Goal: Task Accomplishment & Management: Manage account settings

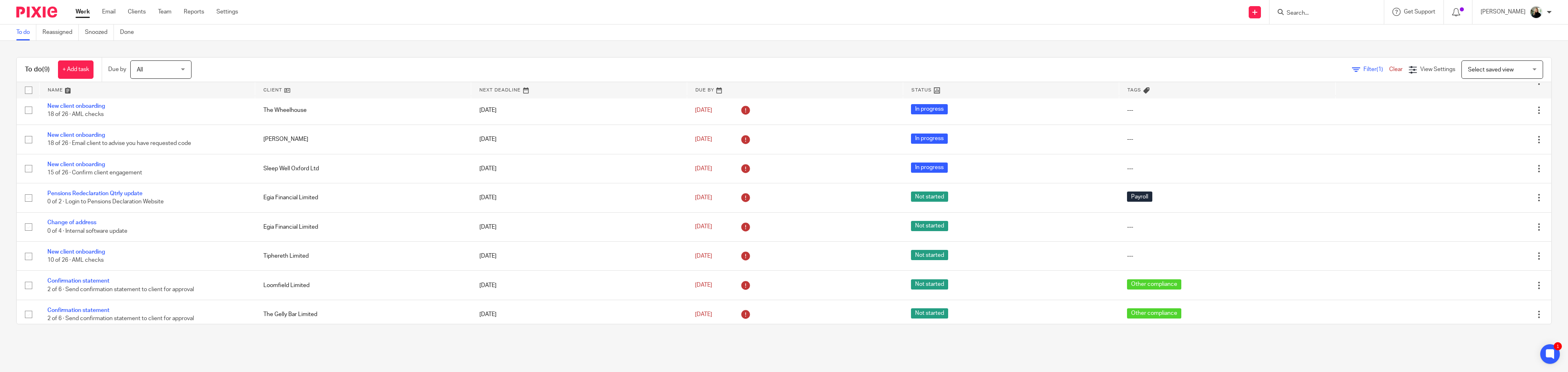
scroll to position [35, 0]
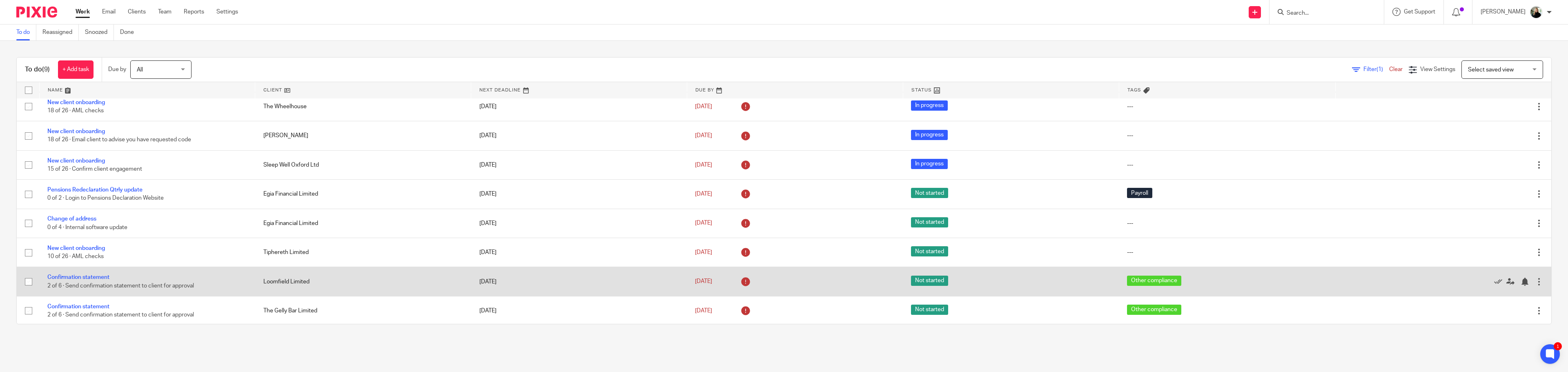
click at [76, 274] on td "Confirmation statement 2 of 6 · Send confirmation statement to client for appro…" at bounding box center [147, 282] width 216 height 29
click at [81, 276] on link "Confirmation statement" at bounding box center [79, 277] width 62 height 5
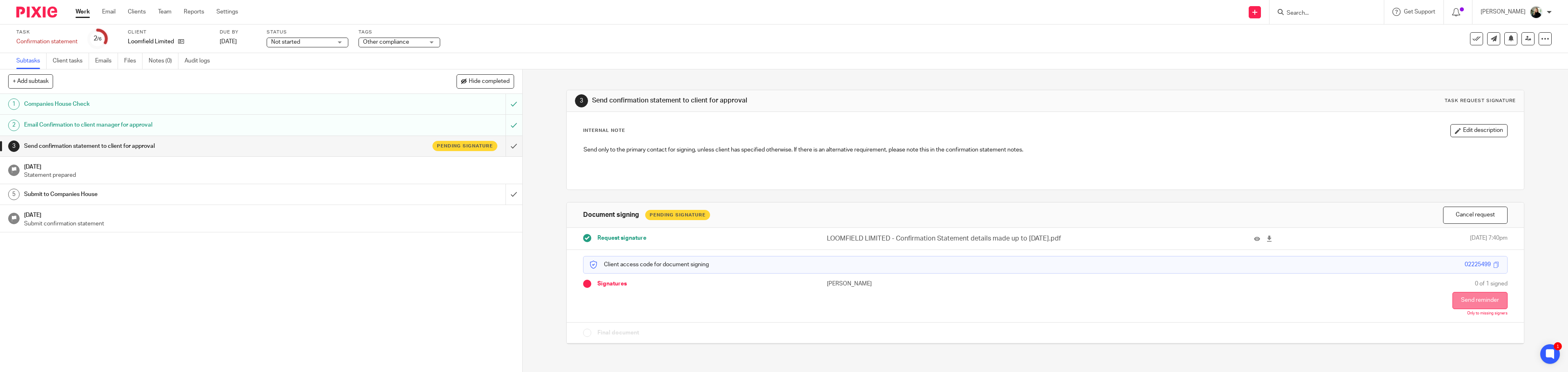
click at [1483, 292] on button "Send reminder" at bounding box center [1480, 301] width 55 height 17
click at [95, 59] on link "Emails" at bounding box center [107, 61] width 23 height 16
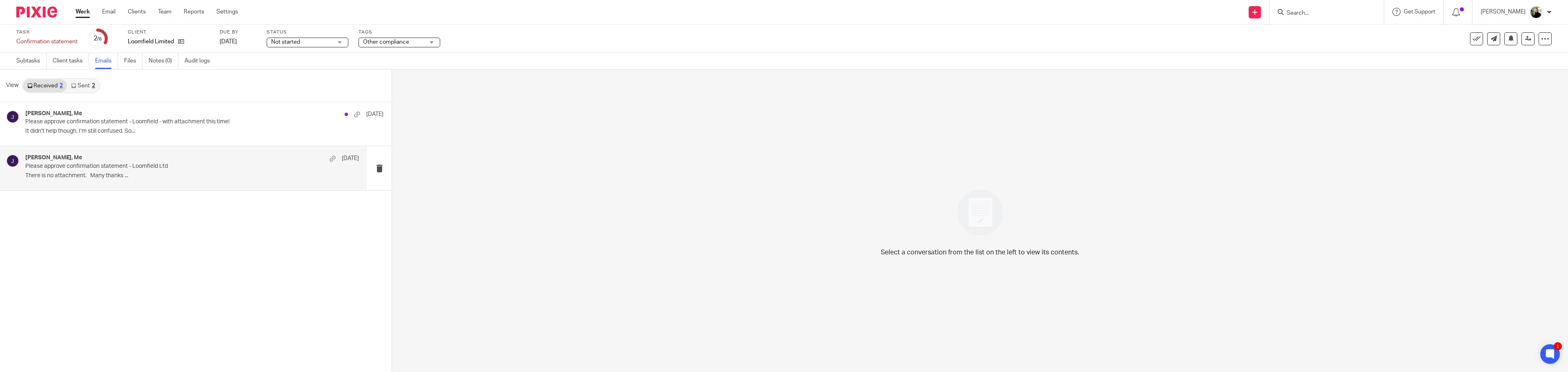
click at [258, 161] on div "Hannah, Me 4 Aug" at bounding box center [192, 158] width 334 height 8
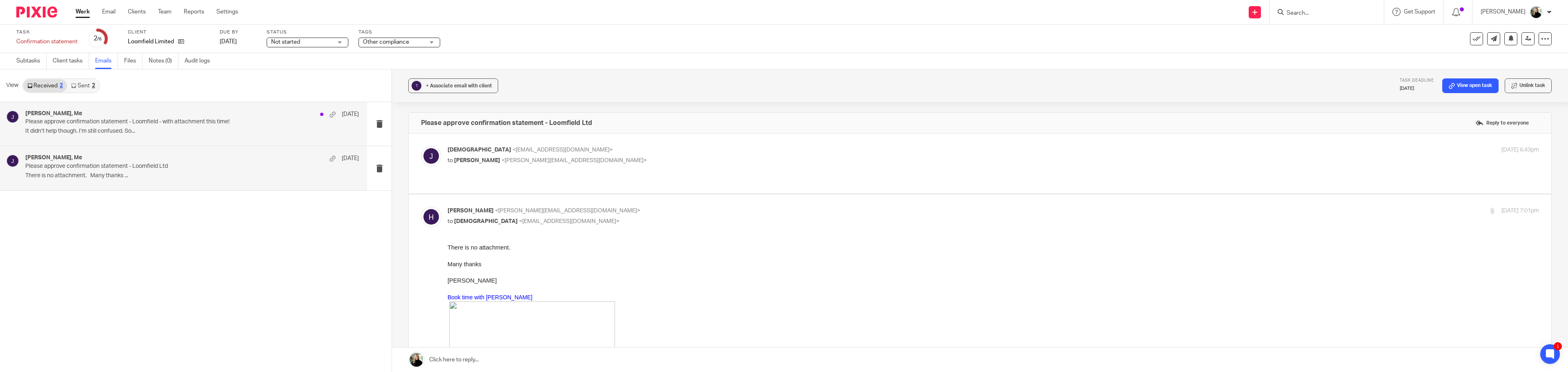
click at [251, 130] on p "It didn’t help though. I’m still confused. So..." at bounding box center [192, 131] width 334 height 7
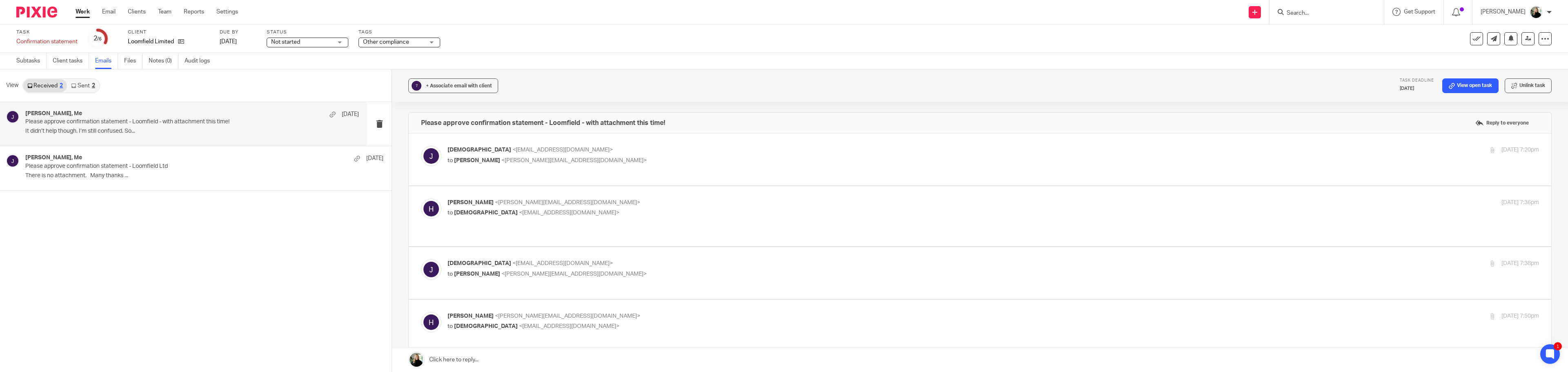
click at [92, 86] on div "2" at bounding box center [93, 85] width 3 height 5
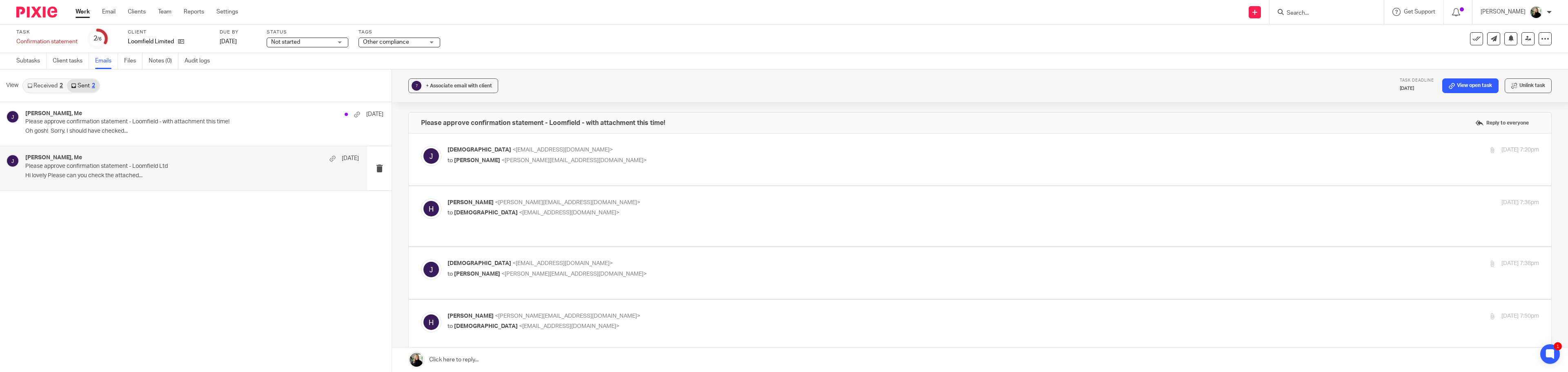
click at [251, 167] on p "Please approve confirmation statement - Loomfield Ltd" at bounding box center [159, 166] width 267 height 7
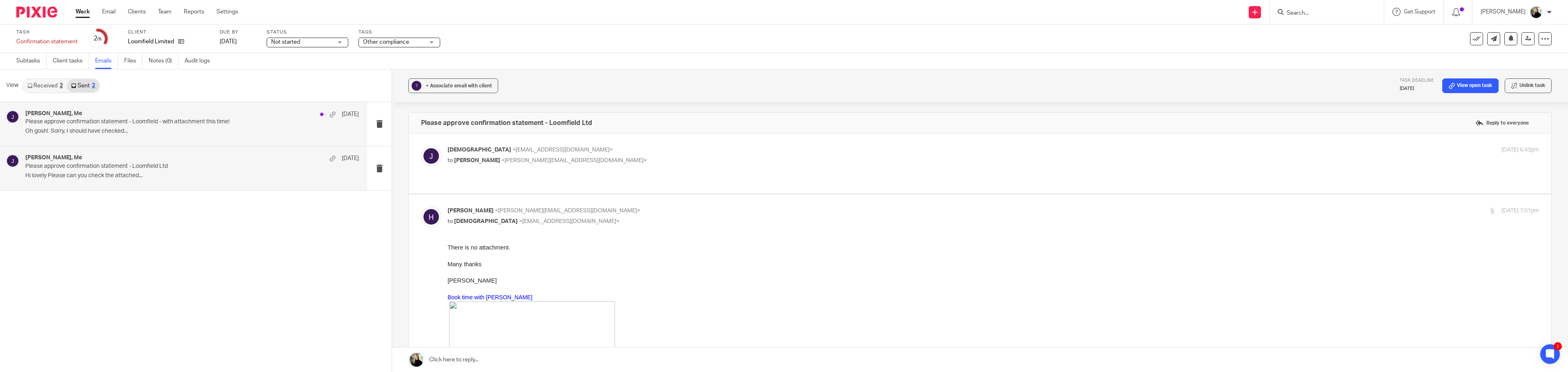
click at [243, 125] on div "Hannah, Me 4 Aug Please approve confirmation statement - Loomfield - with attac…" at bounding box center [192, 124] width 334 height 27
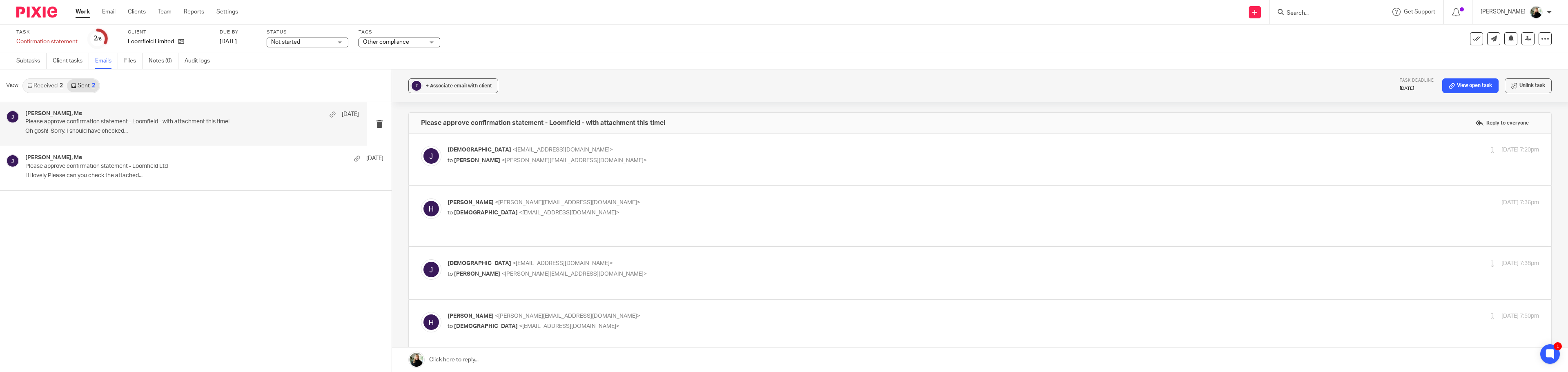
click at [49, 86] on link "Received 2" at bounding box center [45, 85] width 44 height 13
click at [63, 63] on link "Client tasks" at bounding box center [71, 61] width 37 height 16
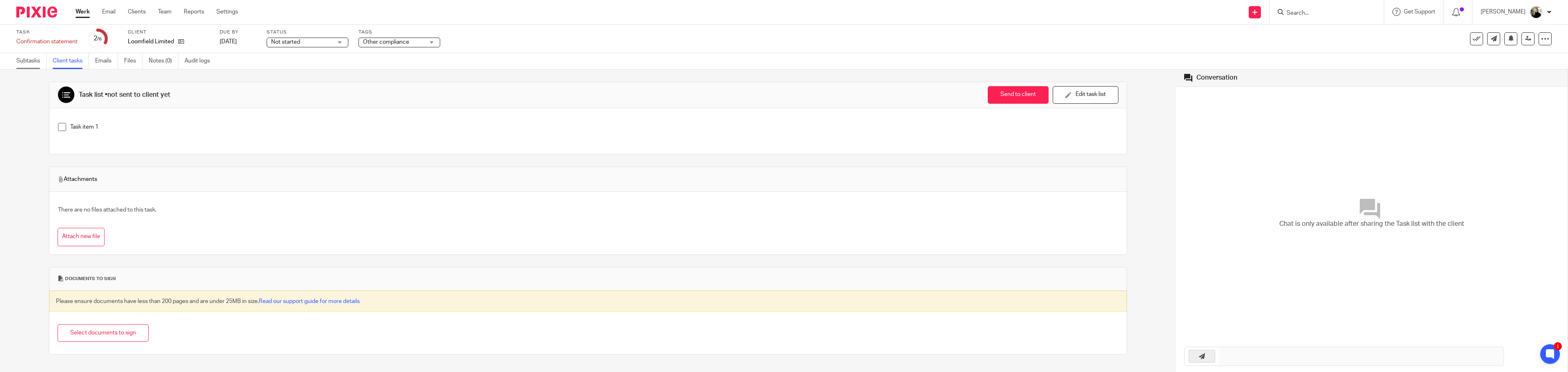
click at [29, 63] on link "Subtasks" at bounding box center [32, 61] width 30 height 16
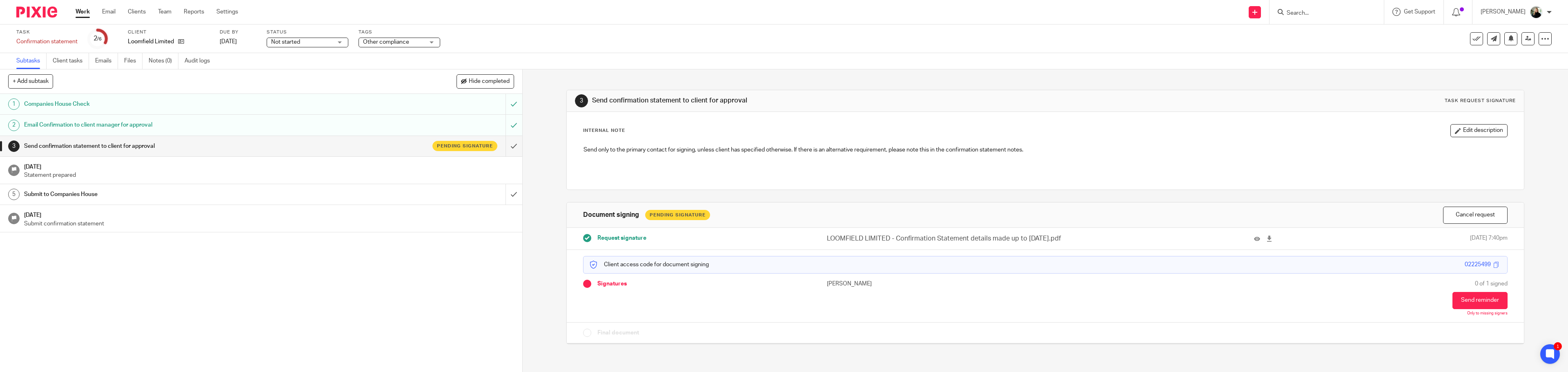
click at [1533, 236] on div "3 Send confirmation statement to client for approval Task request signature Int…" at bounding box center [1045, 220] width 1045 height 303
click at [352, 245] on div "1 Companies House Check 2 Email Confirmation to client manager for approval 3 S…" at bounding box center [261, 233] width 522 height 278
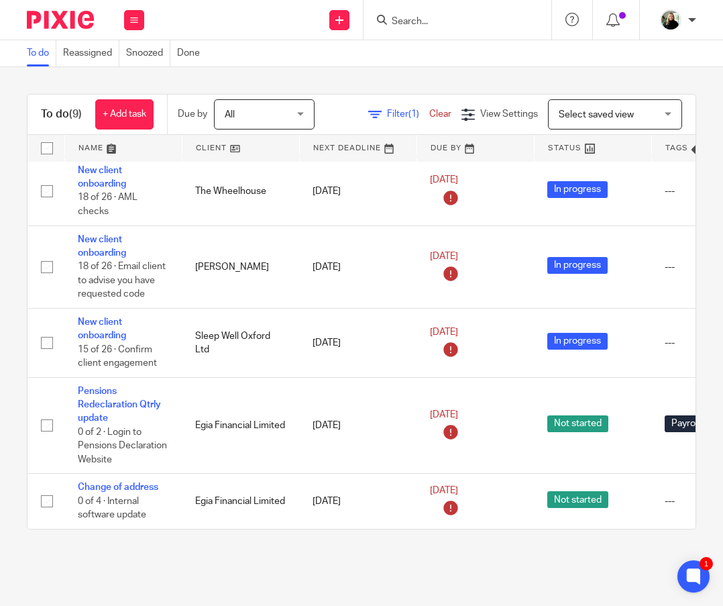
scroll to position [101, 0]
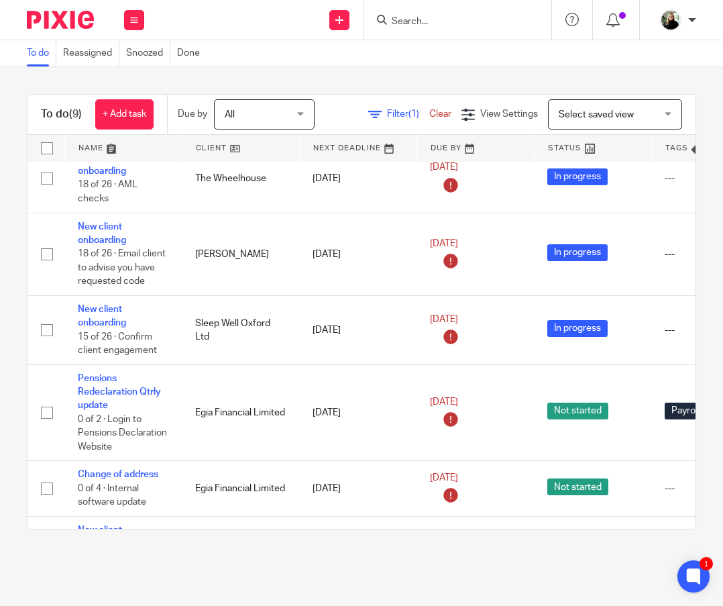
click at [133, 594] on link "Confirmation statement" at bounding box center [106, 605] width 56 height 23
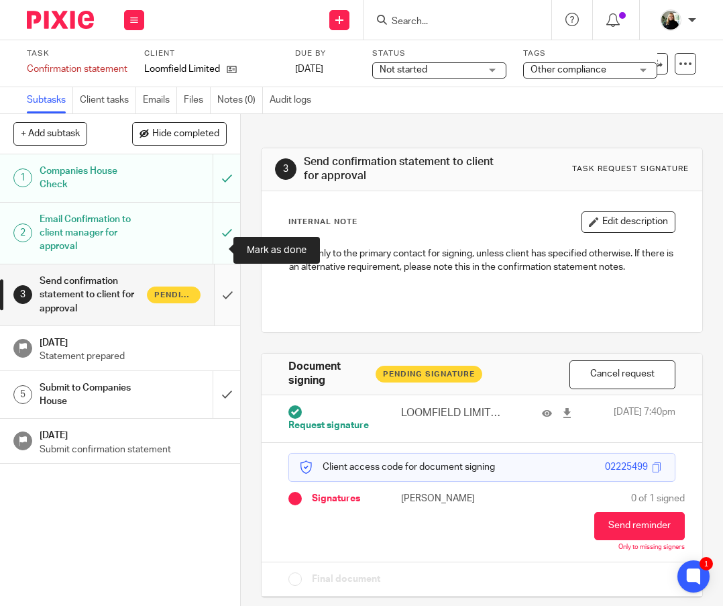
click at [213, 264] on input "submit" at bounding box center [120, 294] width 240 height 61
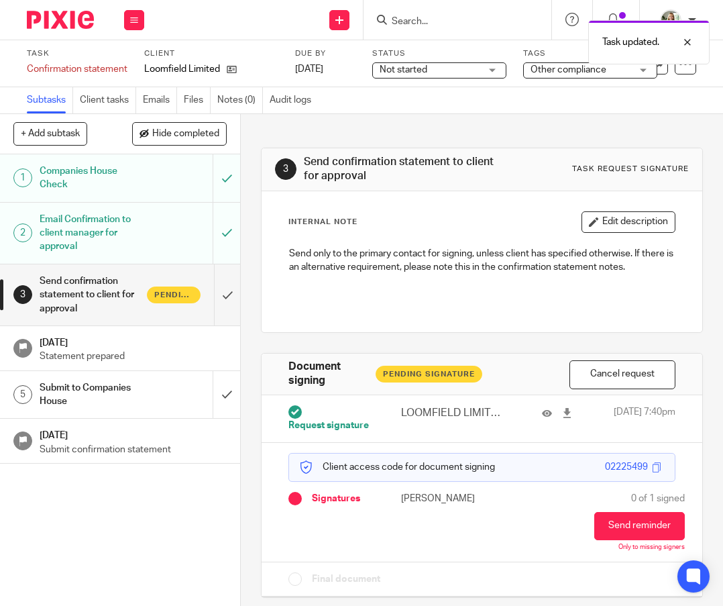
click at [168, 378] on div "Submit to Companies House" at bounding box center [120, 395] width 160 height 34
click at [153, 443] on p "Submit confirmation statement" at bounding box center [134, 449] width 188 height 13
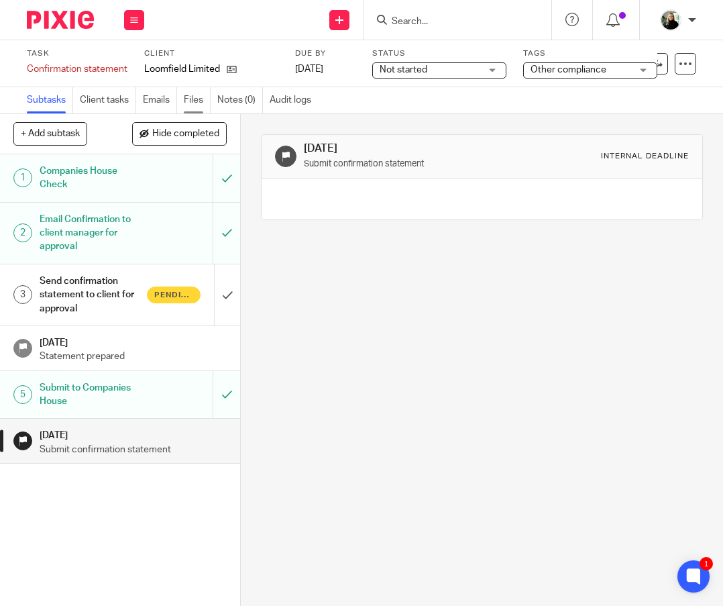
click at [184, 101] on link "Files" at bounding box center [197, 100] width 27 height 26
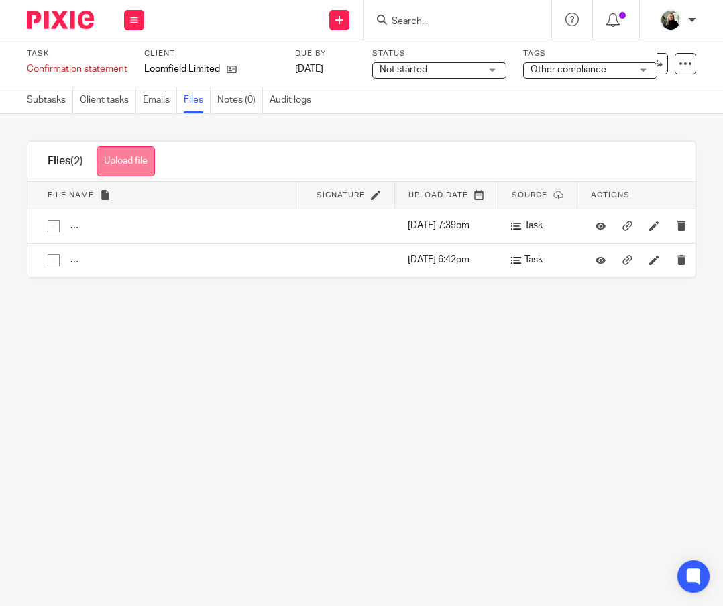
click at [130, 154] on button "Upload file" at bounding box center [126, 161] width 58 height 30
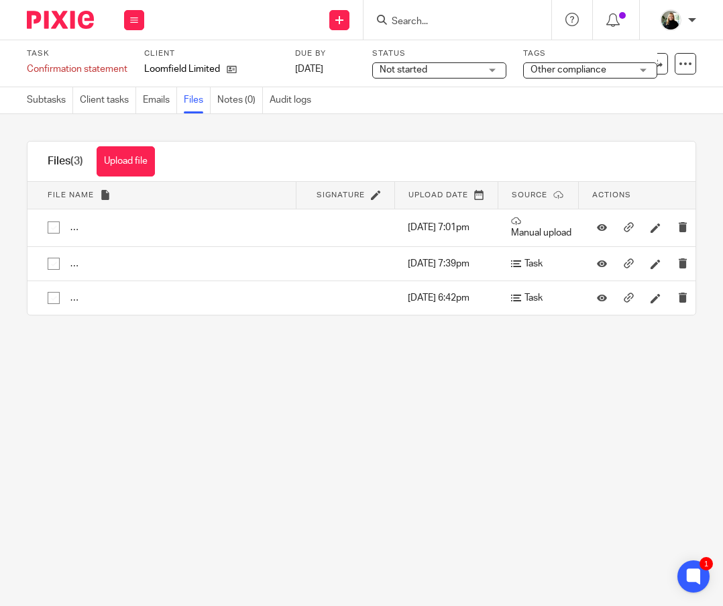
click at [246, 392] on main "Task Confirmation statement Save Confirmation statement 3 /6 Client Loomfield L…" at bounding box center [361, 303] width 723 height 606
click at [135, 28] on button at bounding box center [134, 20] width 20 height 20
click at [131, 59] on link "Work" at bounding box center [132, 62] width 23 height 9
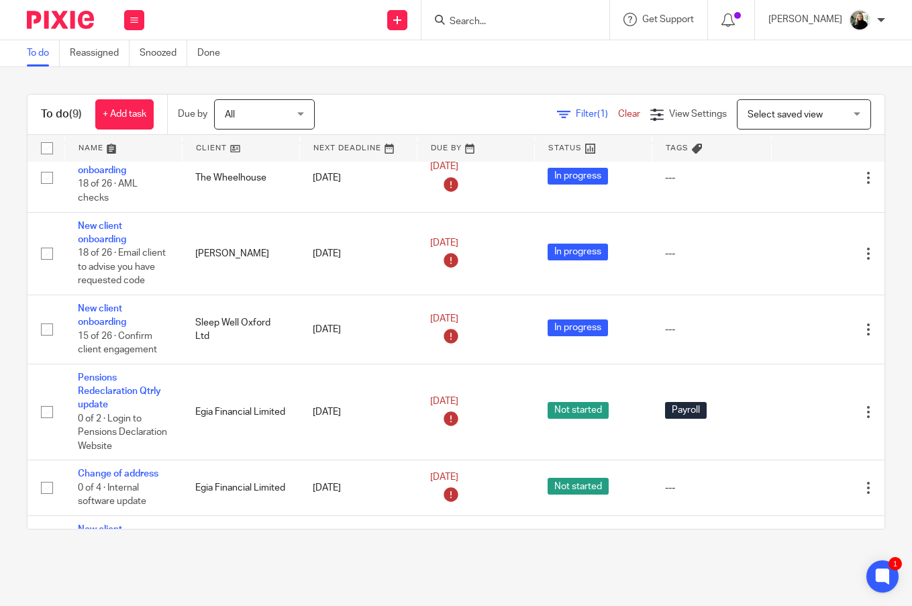
scroll to position [103, 0]
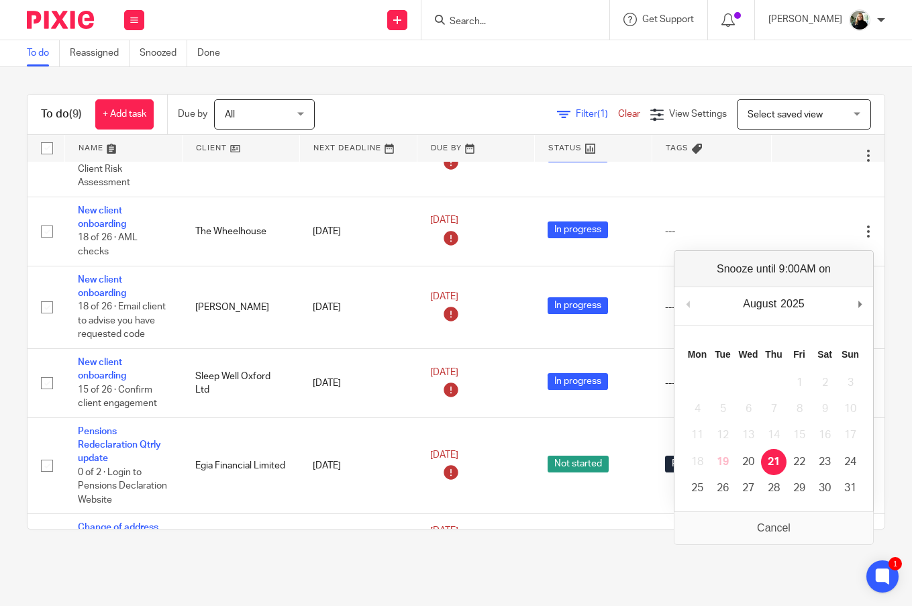
scroll to position [0, 0]
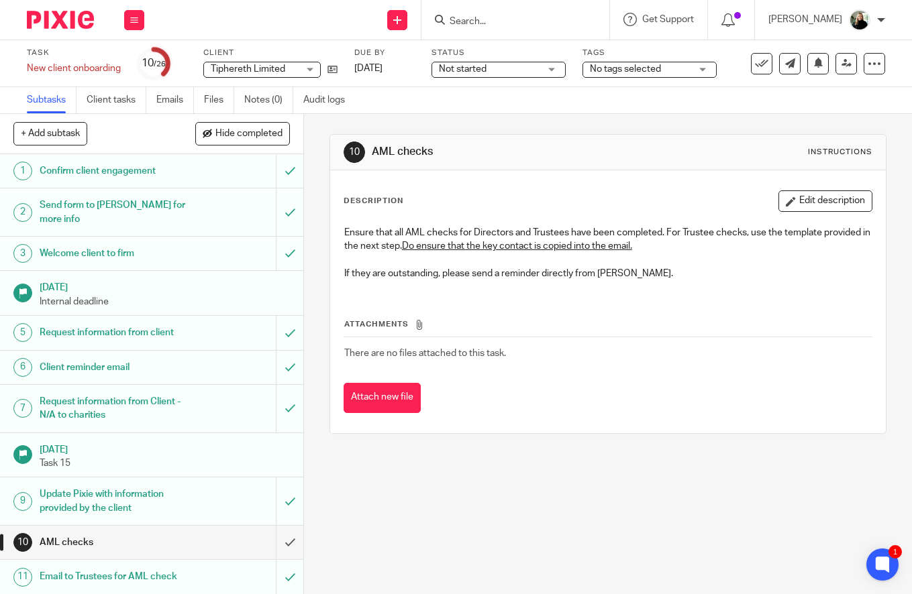
click at [471, 483] on div "10 AML checks Instructions Description Edit description Ensure that all AML che…" at bounding box center [608, 354] width 608 height 480
